Goal: Transaction & Acquisition: Purchase product/service

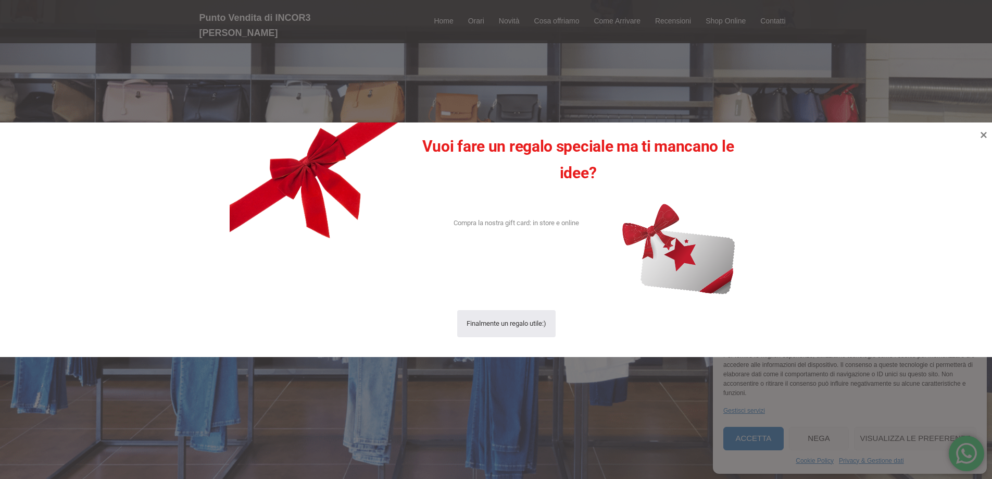
scroll to position [347, 0]
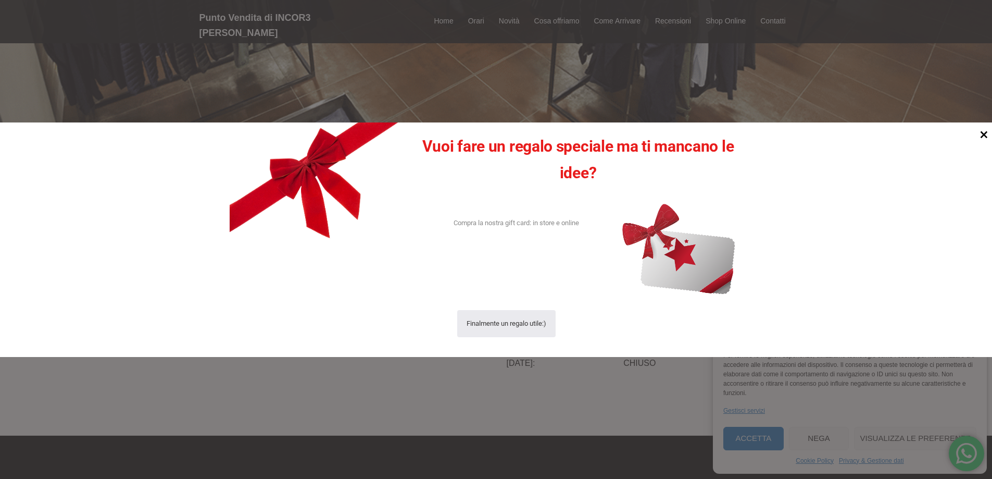
click at [982, 131] on icon at bounding box center [984, 134] width 14 height 14
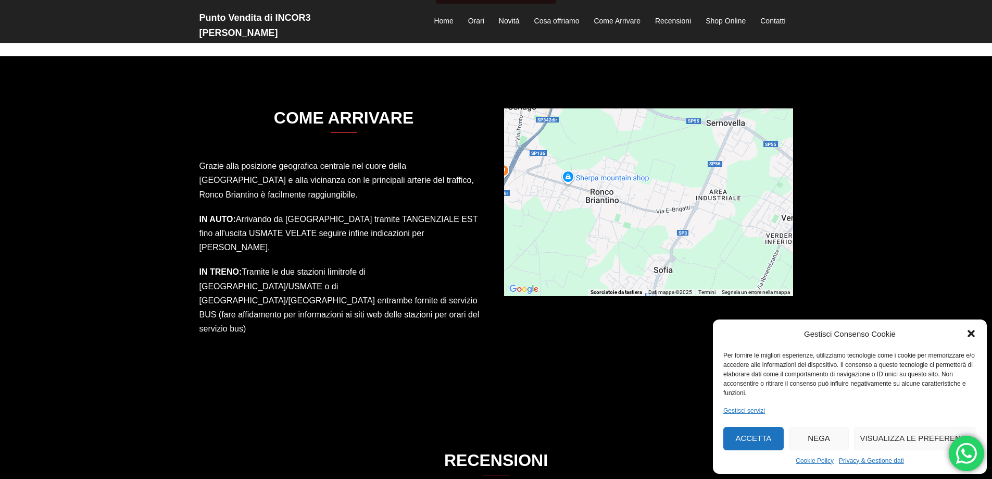
scroll to position [1563, 0]
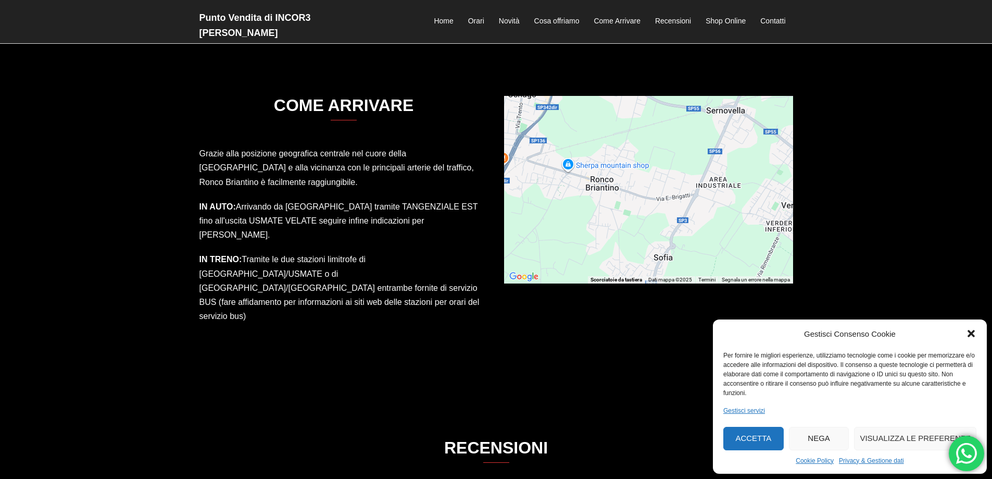
click at [971, 336] on icon "Chiudi la finestra di dialogo" at bounding box center [971, 333] width 10 height 10
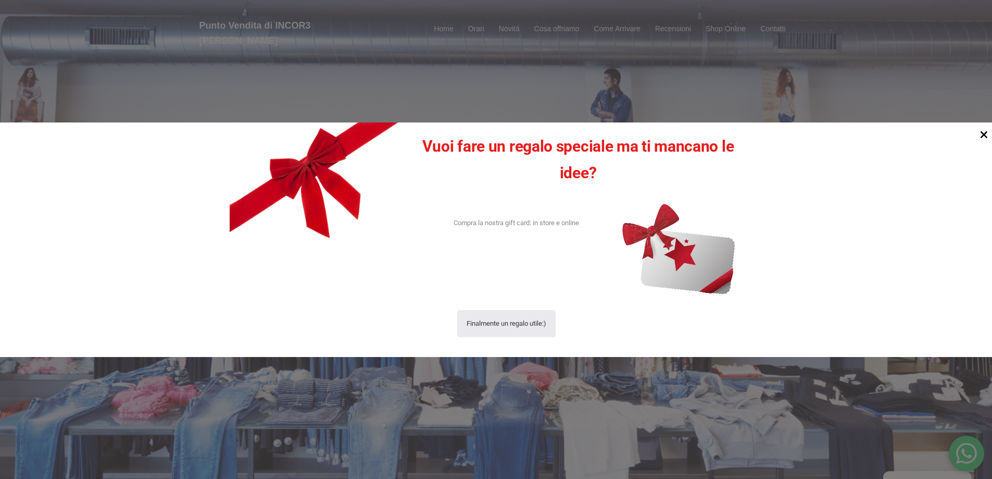
click at [982, 135] on icon at bounding box center [984, 134] width 14 height 14
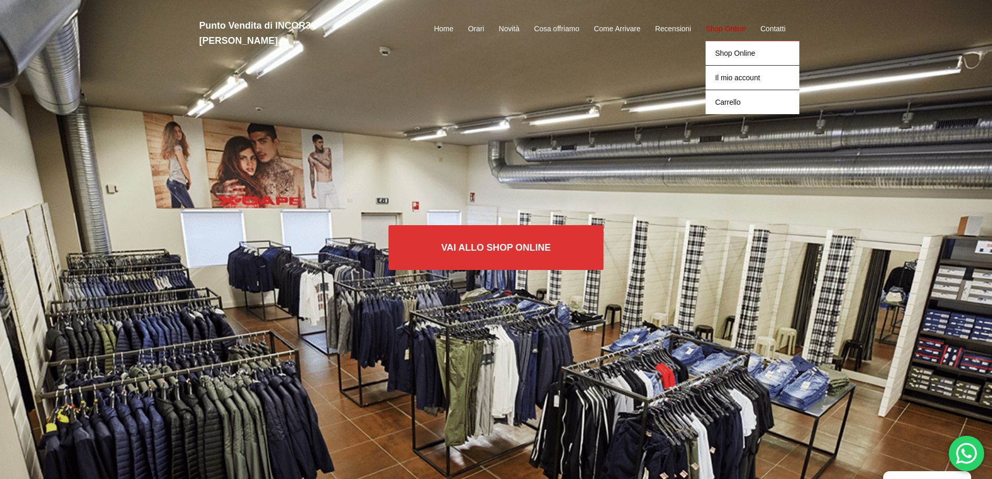
click at [729, 23] on link "Shop Online" at bounding box center [726, 29] width 40 height 13
